Goal: Share content: Share content

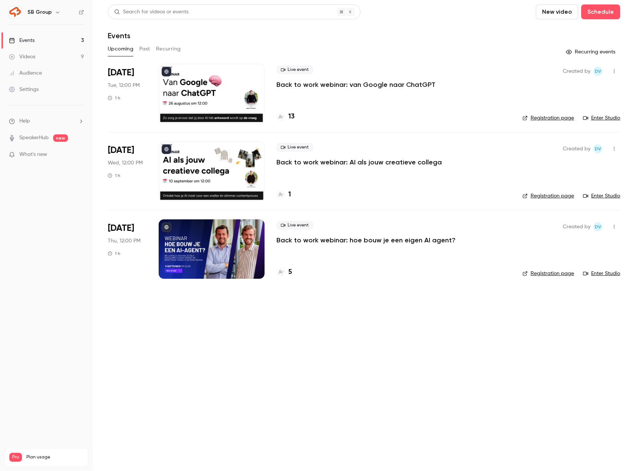
click at [61, 54] on link "Videos 9" at bounding box center [46, 57] width 93 height 16
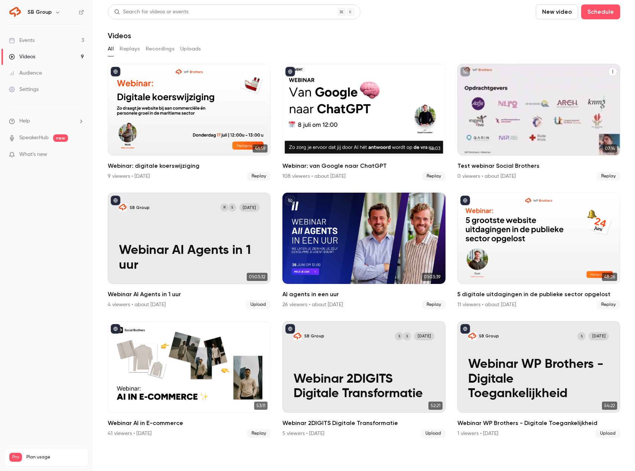
click at [612, 71] on icon "Test webinar Social Brothers" at bounding box center [612, 71] width 4 height 4
click at [580, 128] on div "Delete" at bounding box center [582, 127] width 58 height 7
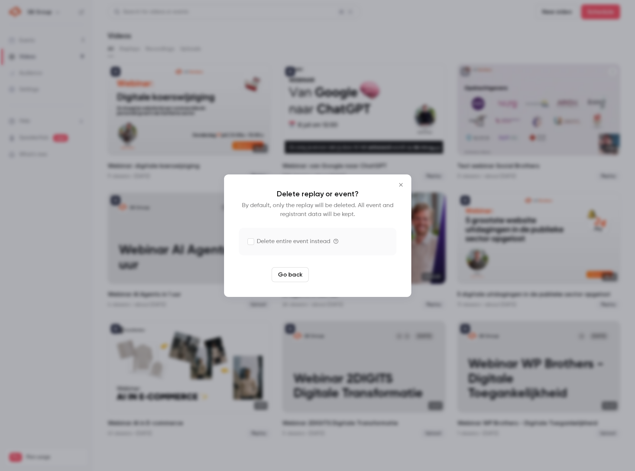
click at [333, 275] on button "Delete replay" at bounding box center [338, 274] width 52 height 15
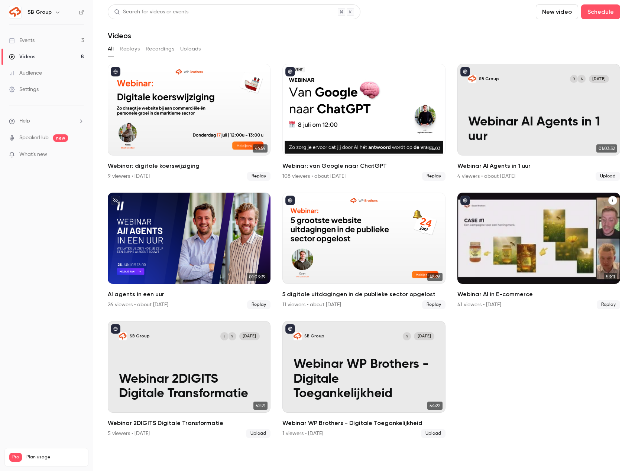
click at [610, 201] on icon "Webinar AI in E-commerce" at bounding box center [612, 200] width 4 height 4
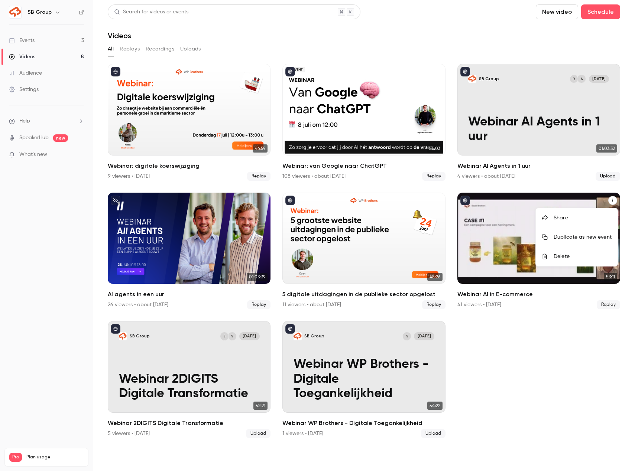
click at [585, 218] on div "Share" at bounding box center [582, 217] width 58 height 7
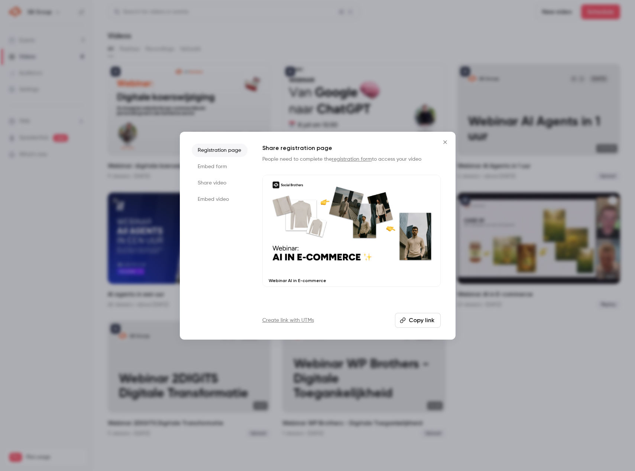
click at [416, 321] on button "Copy link" at bounding box center [418, 320] width 46 height 15
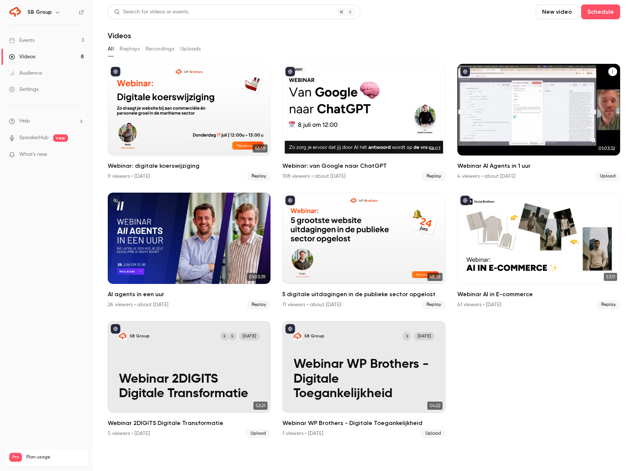
click at [610, 73] on icon "Webinar AI Agents in 1 uur" at bounding box center [612, 71] width 4 height 4
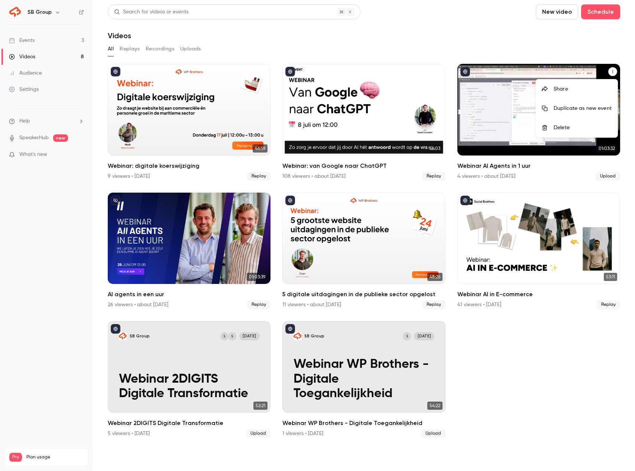
click at [585, 95] on li "Share" at bounding box center [576, 88] width 82 height 19
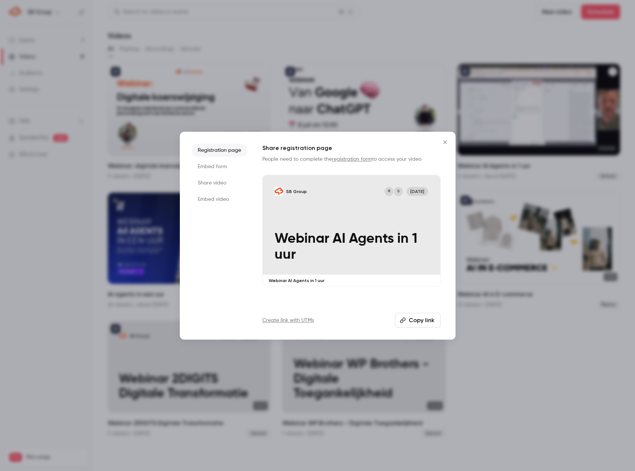
click at [222, 183] on li "Share video" at bounding box center [220, 182] width 56 height 13
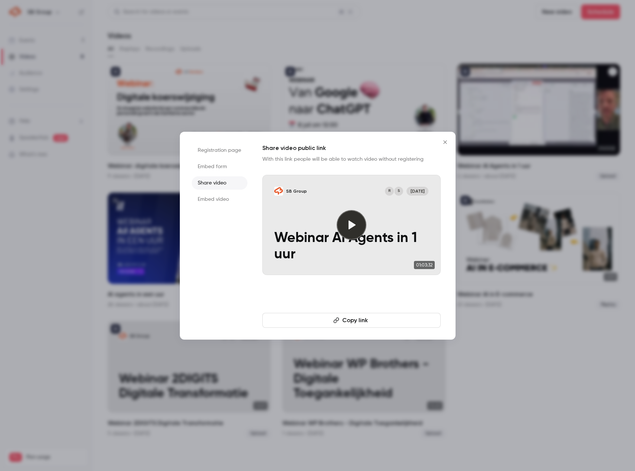
click at [363, 318] on button "Copy link" at bounding box center [351, 320] width 178 height 15
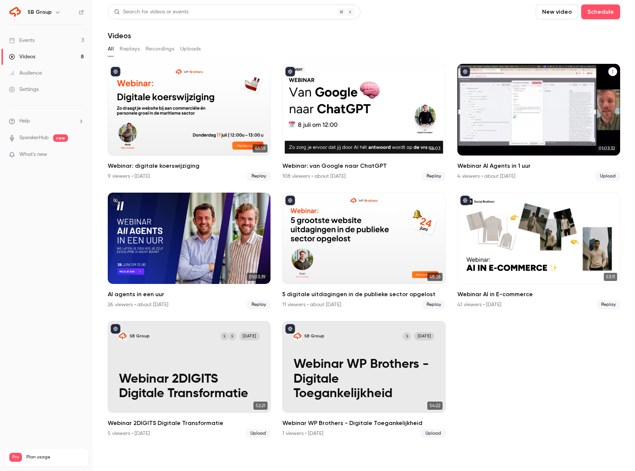
click at [608, 73] on div "Webinar AI Agents in 1 uur" at bounding box center [612, 71] width 9 height 9
click at [610, 72] on icon "Webinar AI Agents in 1 uur" at bounding box center [612, 71] width 4 height 4
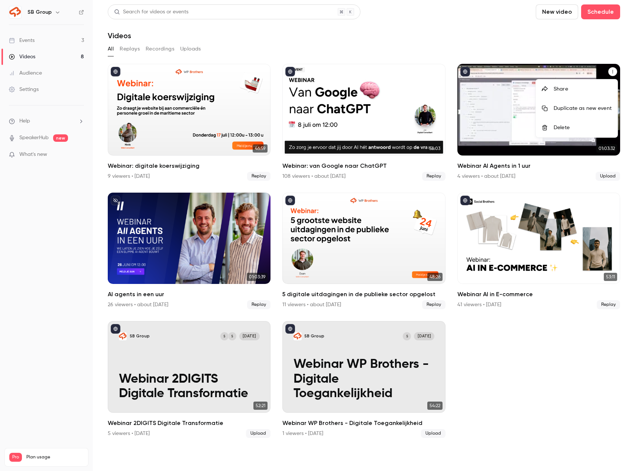
click at [586, 90] on div "Share" at bounding box center [582, 88] width 58 height 7
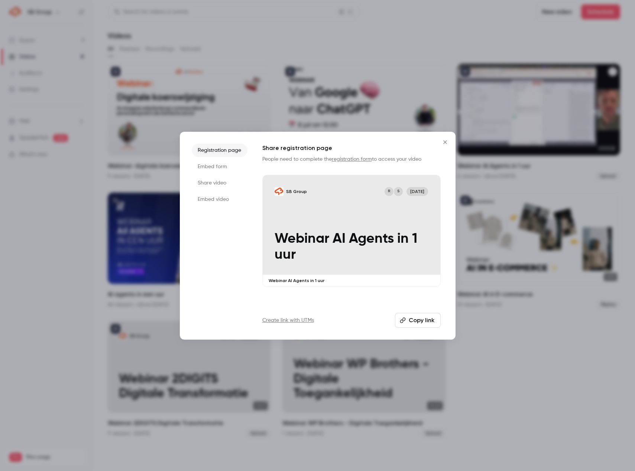
click at [226, 181] on li "Share video" at bounding box center [220, 182] width 56 height 13
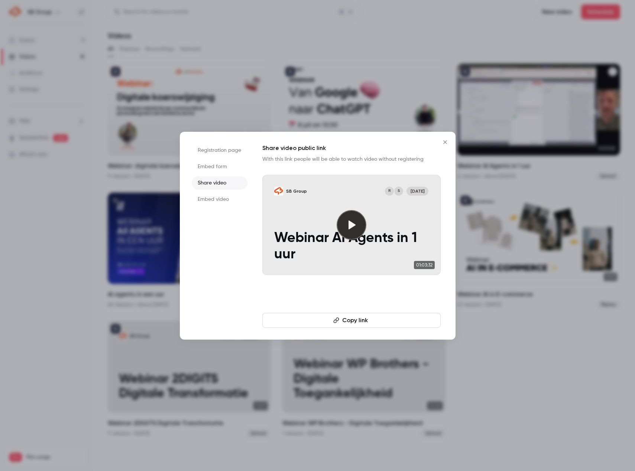
click at [363, 323] on button "Copy link" at bounding box center [351, 320] width 178 height 15
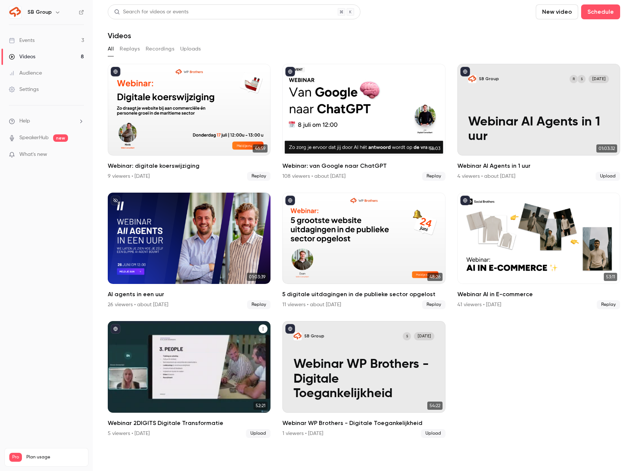
click at [261, 330] on icon "Webinar 2DIGITS Digitale Transformatie" at bounding box center [263, 329] width 4 height 4
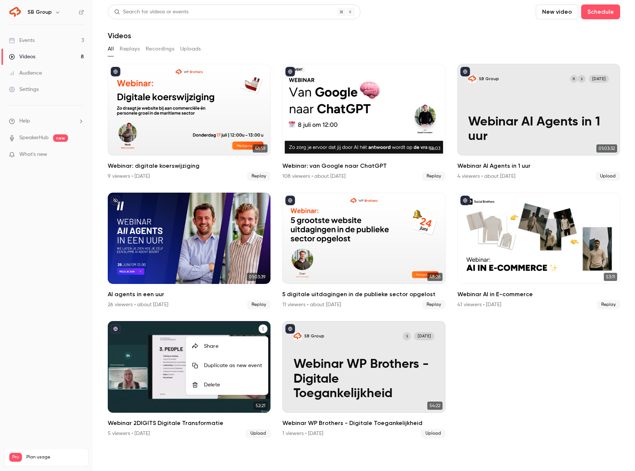
click at [244, 347] on div "Share" at bounding box center [233, 346] width 58 height 7
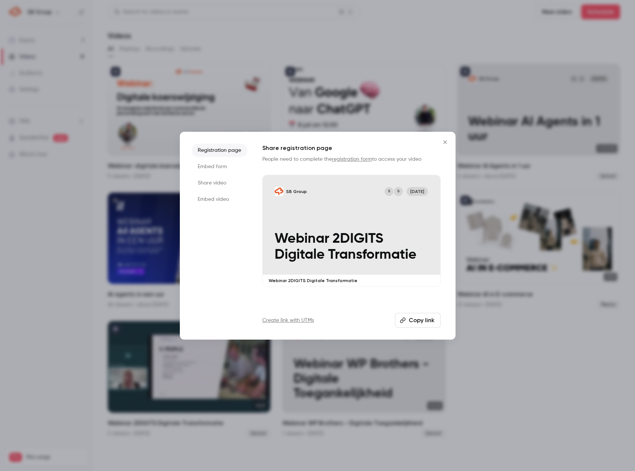
click at [209, 179] on li "Share video" at bounding box center [220, 182] width 56 height 13
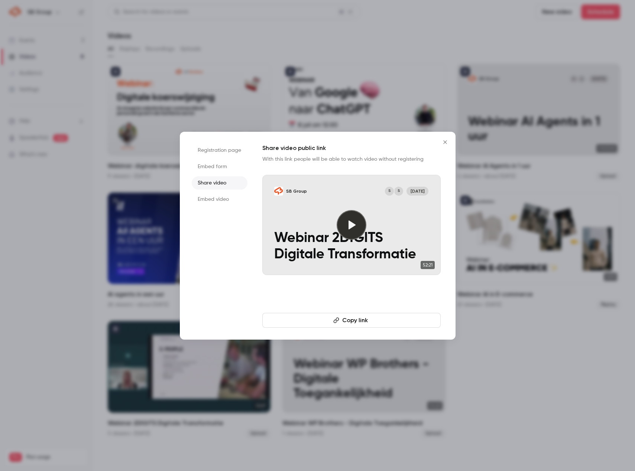
click at [367, 319] on button "Copy link" at bounding box center [351, 320] width 178 height 15
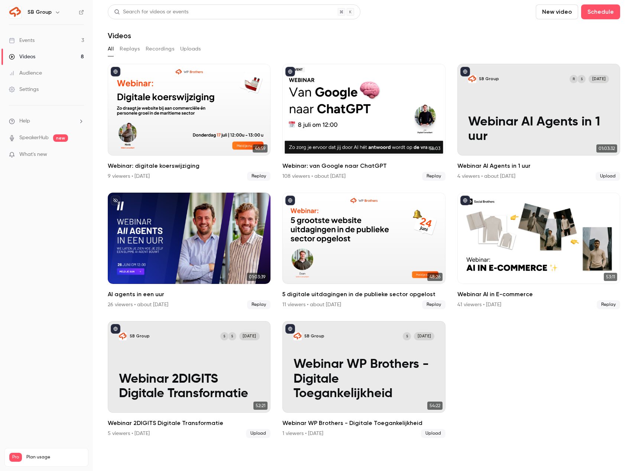
click at [62, 38] on link "Events 3" at bounding box center [46, 40] width 93 height 16
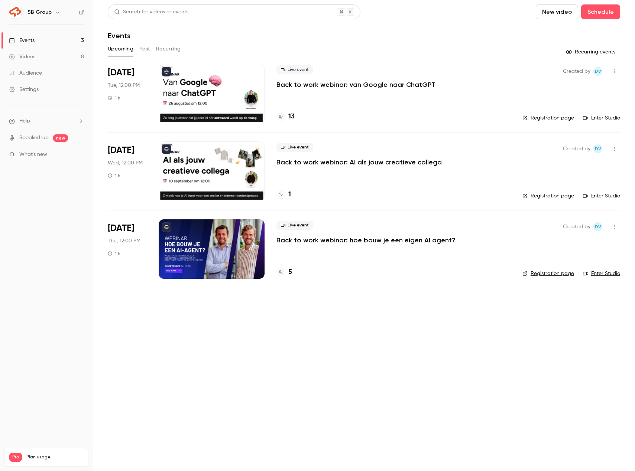
click at [372, 311] on main "Search for videos or events New video Schedule Events Upcoming Past Recurring R…" at bounding box center [364, 235] width 542 height 471
click at [613, 228] on icon "button" at bounding box center [614, 226] width 6 height 5
click at [568, 247] on div "Share" at bounding box center [585, 245] width 56 height 7
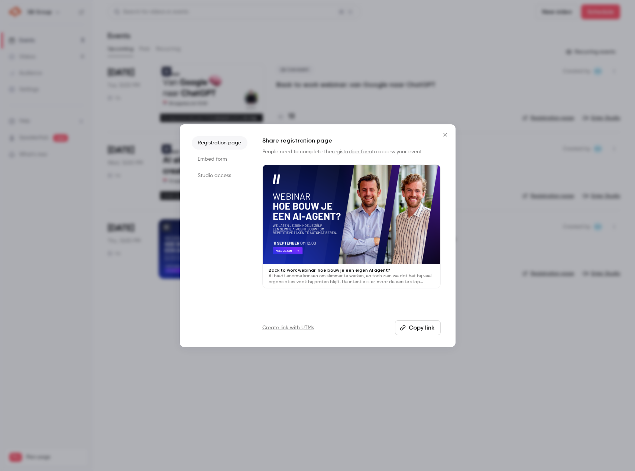
click at [423, 330] on button "Copy link" at bounding box center [418, 327] width 46 height 15
click at [443, 134] on icon "Close" at bounding box center [444, 135] width 9 height 6
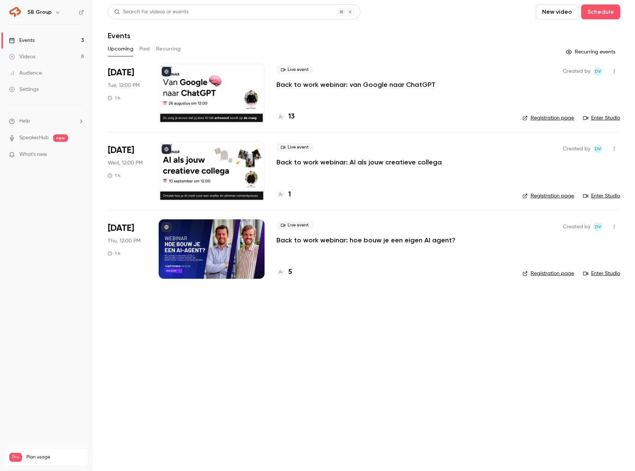
click at [60, 58] on link "Videos 8" at bounding box center [46, 57] width 93 height 16
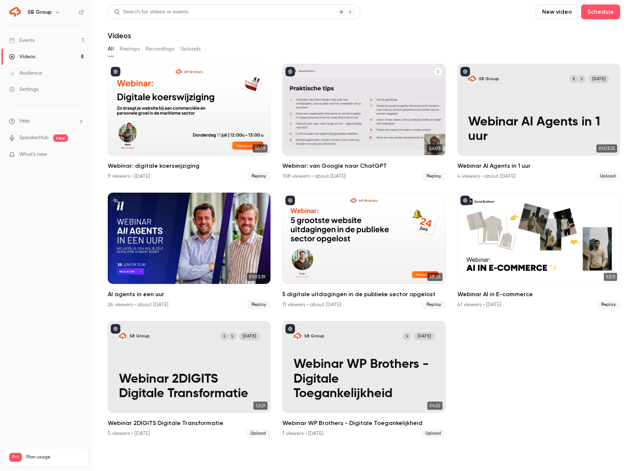
click at [433, 72] on div "Webinar: van Google naar ChatGPT" at bounding box center [363, 110] width 163 height 92
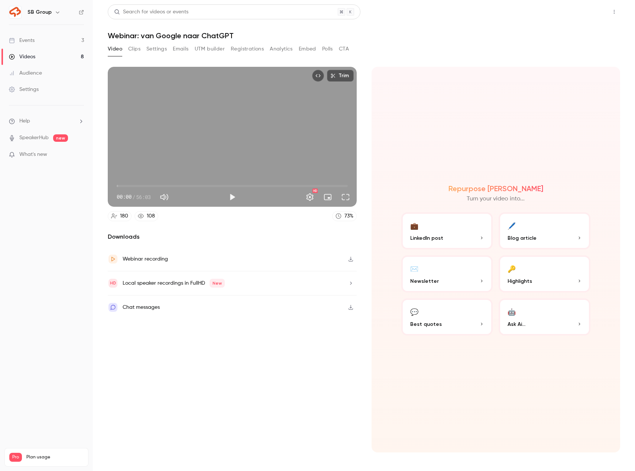
click at [589, 14] on button "Share" at bounding box center [587, 11] width 29 height 15
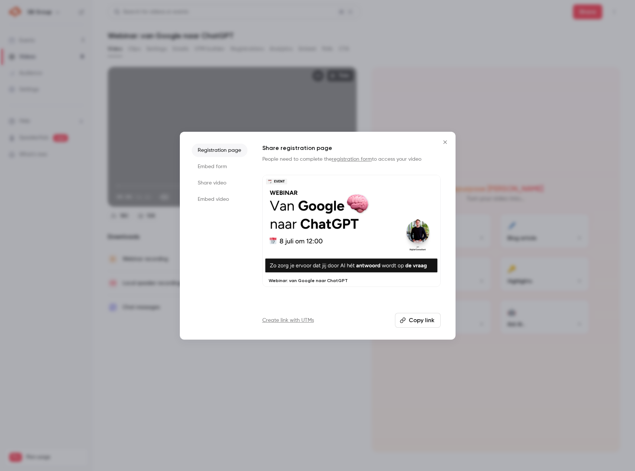
click at [237, 182] on li "Share video" at bounding box center [220, 182] width 56 height 13
click at [354, 316] on button "Copy link" at bounding box center [351, 320] width 178 height 15
click at [445, 143] on icon "Close" at bounding box center [444, 142] width 9 height 6
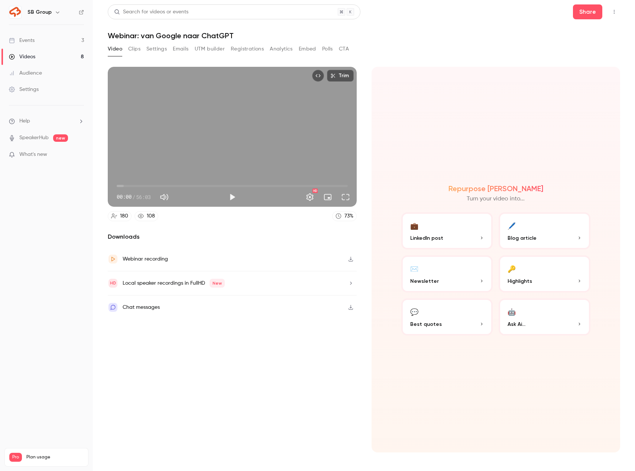
click at [65, 56] on link "Videos 8" at bounding box center [46, 57] width 93 height 16
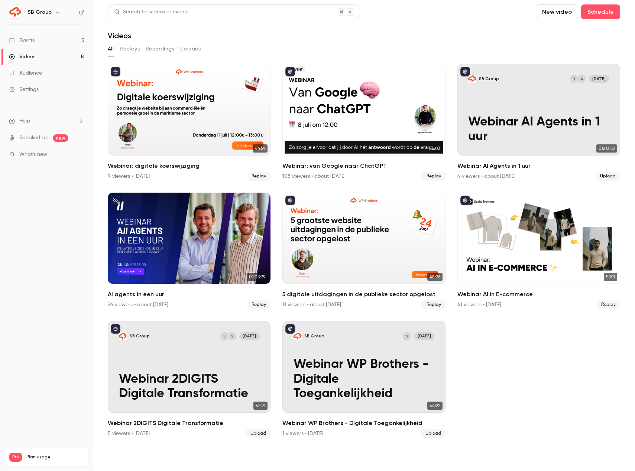
click at [47, 45] on link "Events 3" at bounding box center [46, 40] width 93 height 16
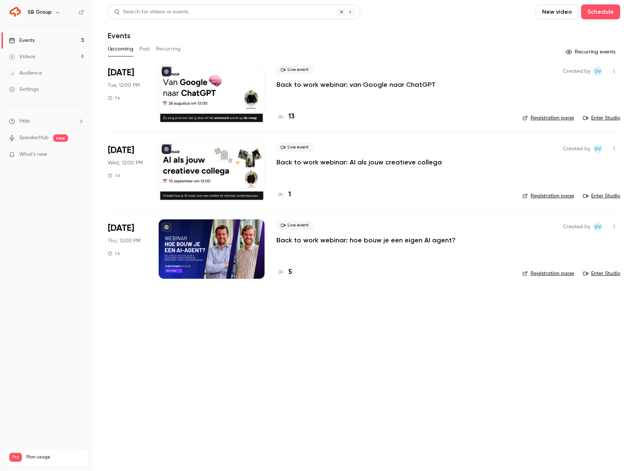
click at [611, 150] on icon "button" at bounding box center [614, 148] width 6 height 5
click at [562, 172] on li "Share" at bounding box center [579, 167] width 80 height 19
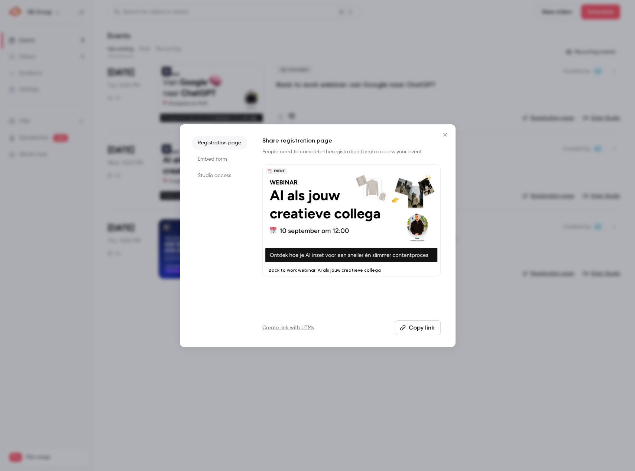
click at [416, 327] on button "Copy link" at bounding box center [418, 327] width 46 height 15
click at [444, 127] on button "Close" at bounding box center [444, 134] width 15 height 15
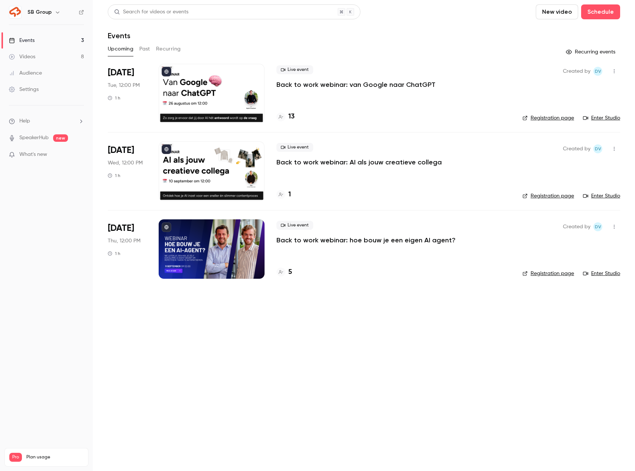
click at [610, 69] on button "button" at bounding box center [614, 71] width 12 height 12
click at [558, 91] on div "Share" at bounding box center [585, 90] width 56 height 7
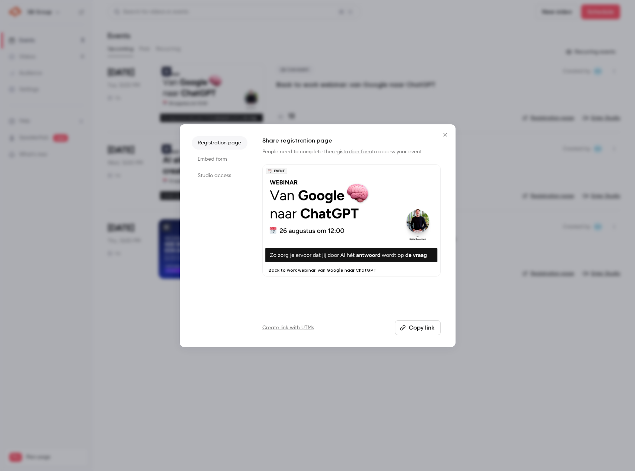
click at [423, 330] on button "Copy link" at bounding box center [418, 327] width 46 height 15
click at [435, 136] on h1 "Share registration page" at bounding box center [351, 140] width 178 height 9
click at [442, 134] on icon "Close" at bounding box center [444, 135] width 9 height 6
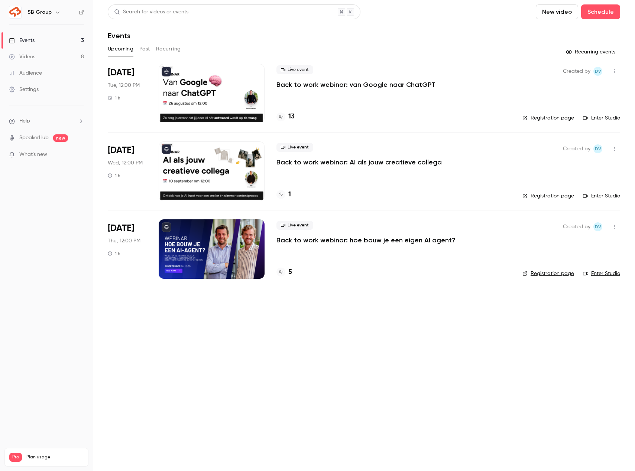
click at [43, 10] on h6 "SB Group" at bounding box center [39, 12] width 24 height 7
click at [56, 8] on button "button" at bounding box center [57, 12] width 9 height 9
click at [81, 7] on div at bounding box center [317, 235] width 635 height 471
click at [80, 8] on div "SB Group" at bounding box center [46, 12] width 75 height 13
click at [81, 11] on icon at bounding box center [81, 12] width 5 height 5
